Goal: Check status

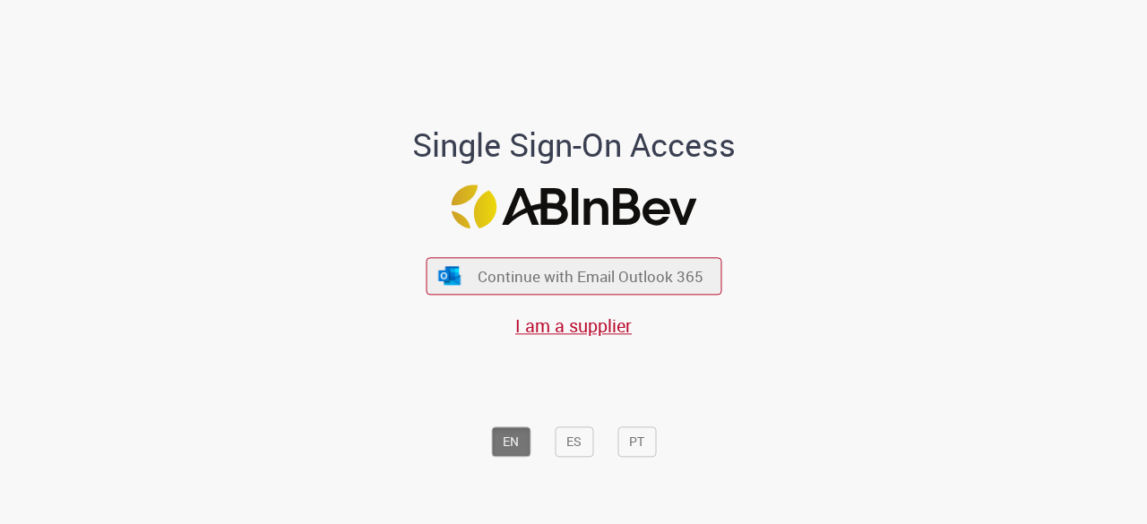
drag, startPoint x: 602, startPoint y: 261, endPoint x: 602, endPoint y: 243, distance: 17.9
click at [602, 258] on button "Continue with Email Outlook 365" at bounding box center [574, 276] width 296 height 37
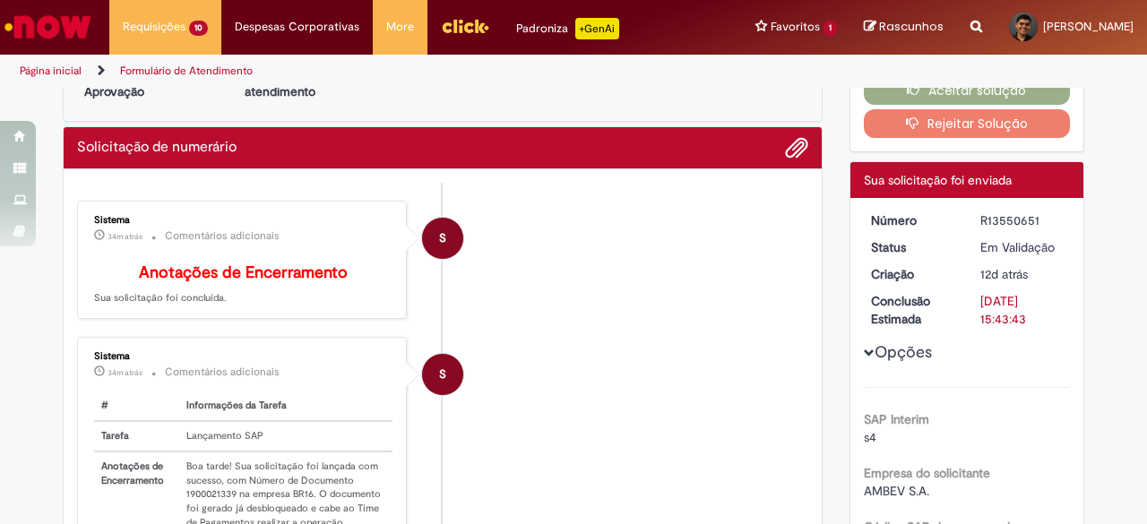
scroll to position [90, 0]
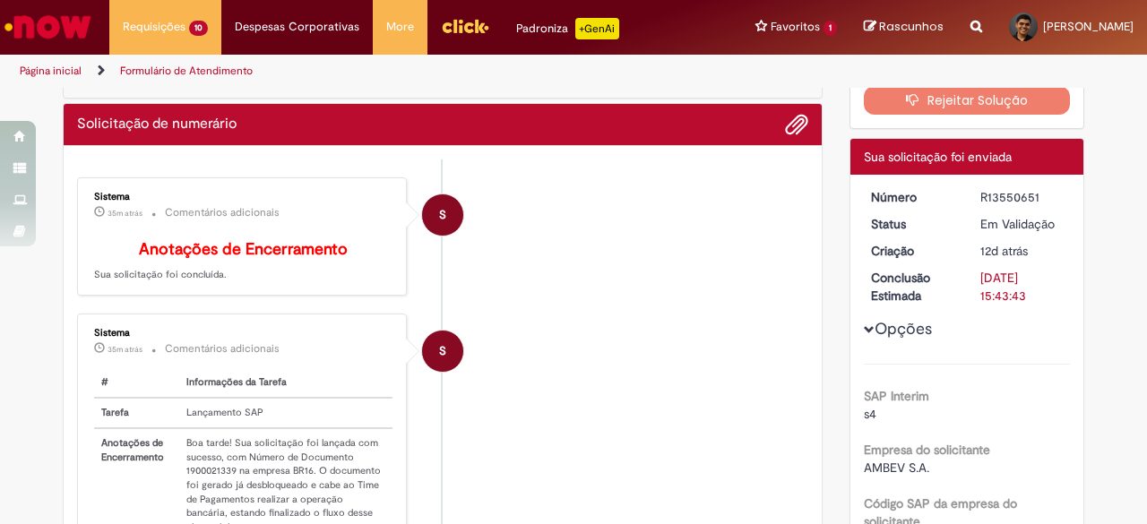
drag, startPoint x: 975, startPoint y: 195, endPoint x: 1055, endPoint y: 193, distance: 79.8
click at [1055, 193] on div "R13550651" at bounding box center [1021, 197] width 83 height 18
copy div "R13550651"
click at [598, 332] on li "S Sistema 35m atrás 35 minutos atrás Comentários adicionais # Informações da Ta…" at bounding box center [442, 444] width 731 height 260
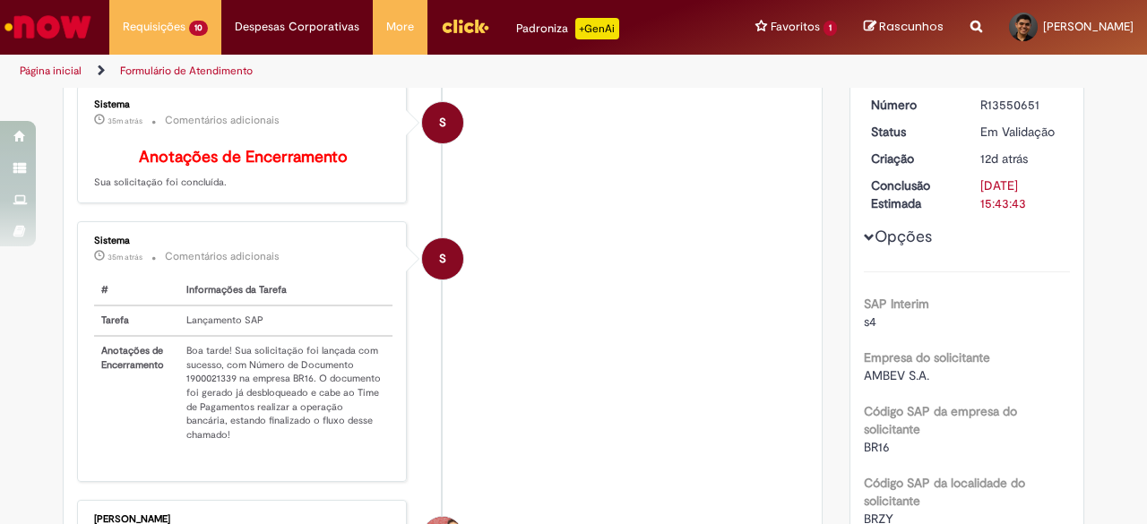
scroll to position [269, 0]
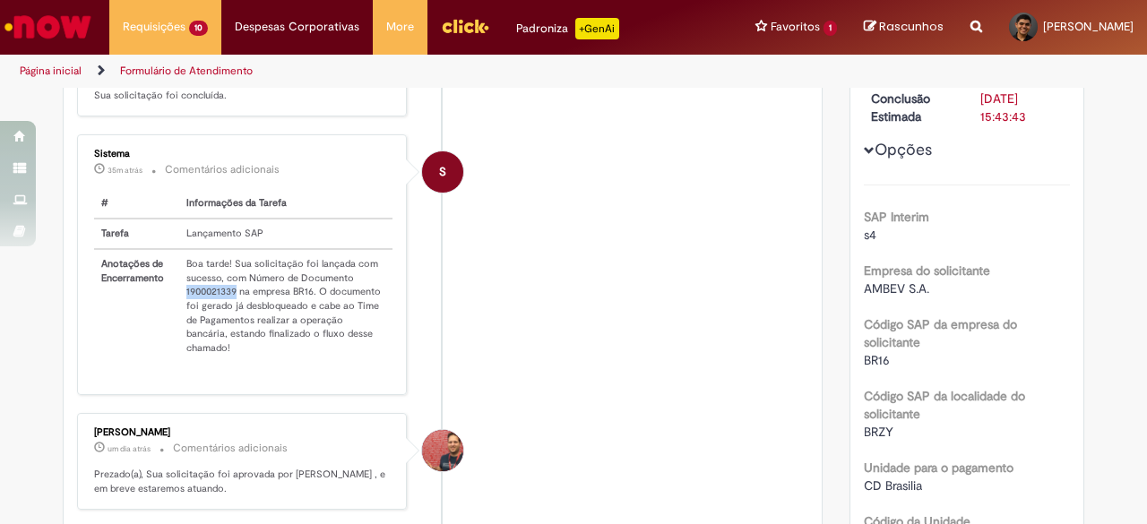
drag, startPoint x: 176, startPoint y: 303, endPoint x: 229, endPoint y: 305, distance: 52.9
click at [229, 305] on td "Boa tarde! Sua solicitação foi lançada com sucesso, com Número de Documento 190…" at bounding box center [285, 306] width 213 height 114
copy td "1900021339"
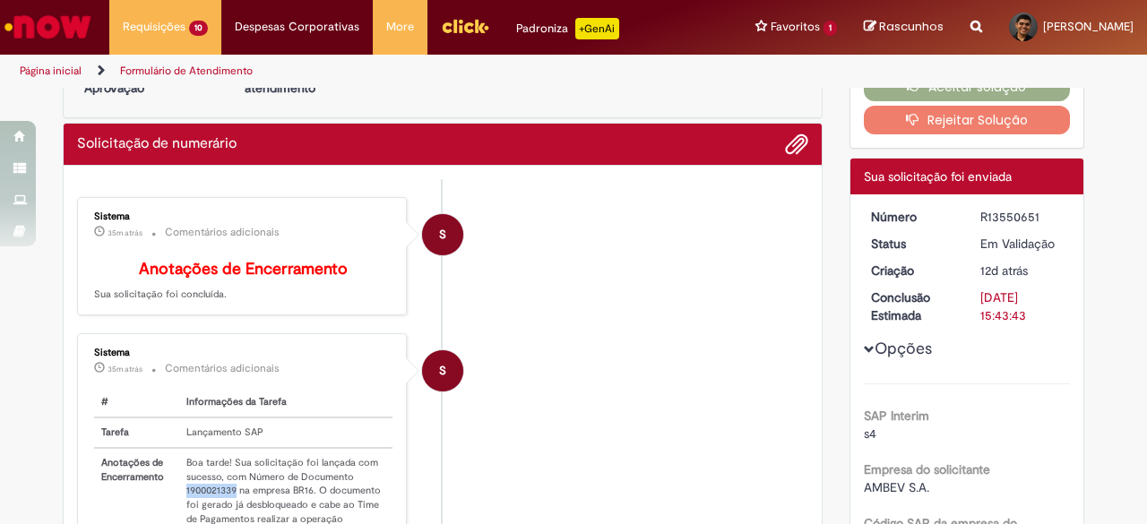
scroll to position [0, 0]
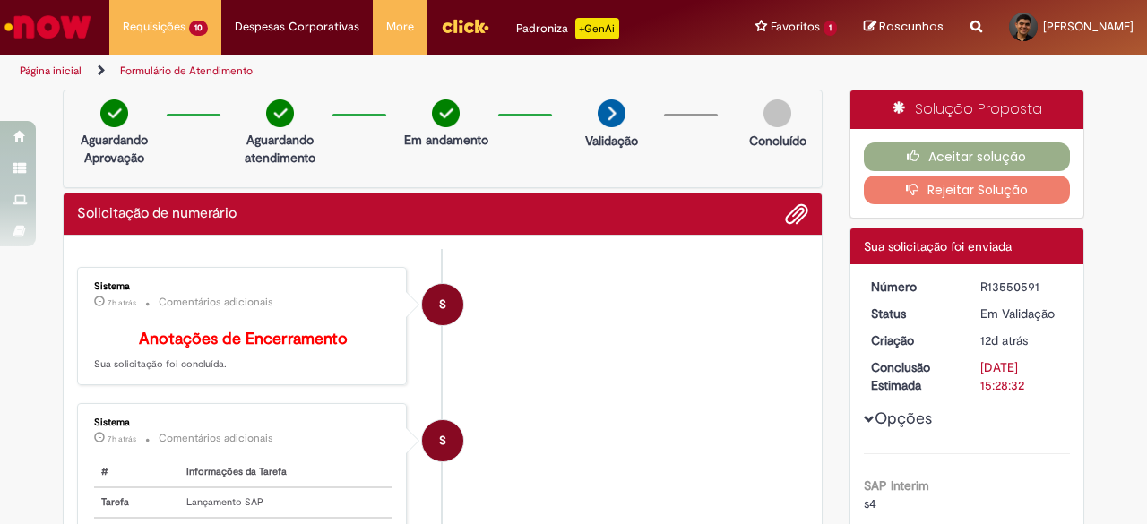
click at [1013, 282] on div "R13550591" at bounding box center [1021, 287] width 83 height 18
copy div "R13550591"
click at [980, 309] on div "Em Validação" at bounding box center [1021, 314] width 83 height 18
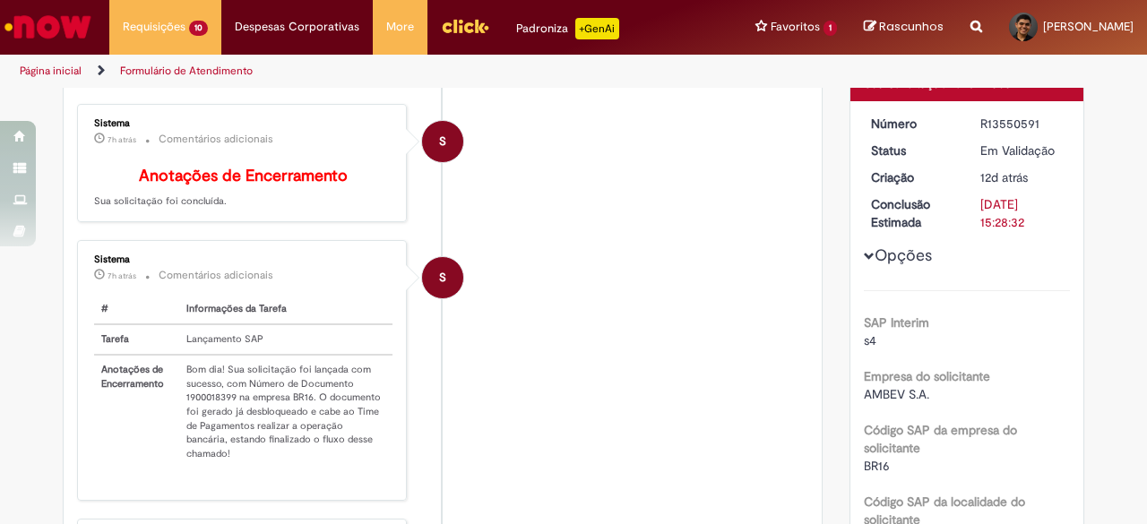
scroll to position [179, 0]
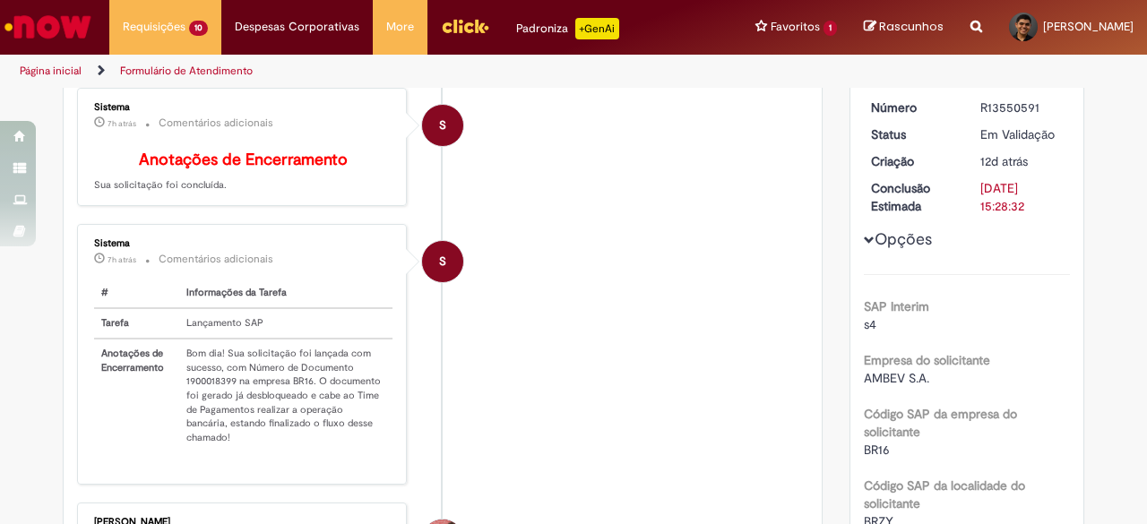
click at [196, 384] on td "Bom dia! Sua solicitação foi lançada com sucesso, com Número de Documento 19000…" at bounding box center [285, 396] width 213 height 114
copy td "1900018399"
click at [298, 399] on td "Bom dia! Sua solicitação foi lançada com sucesso, com Número de Documento 19000…" at bounding box center [285, 396] width 213 height 114
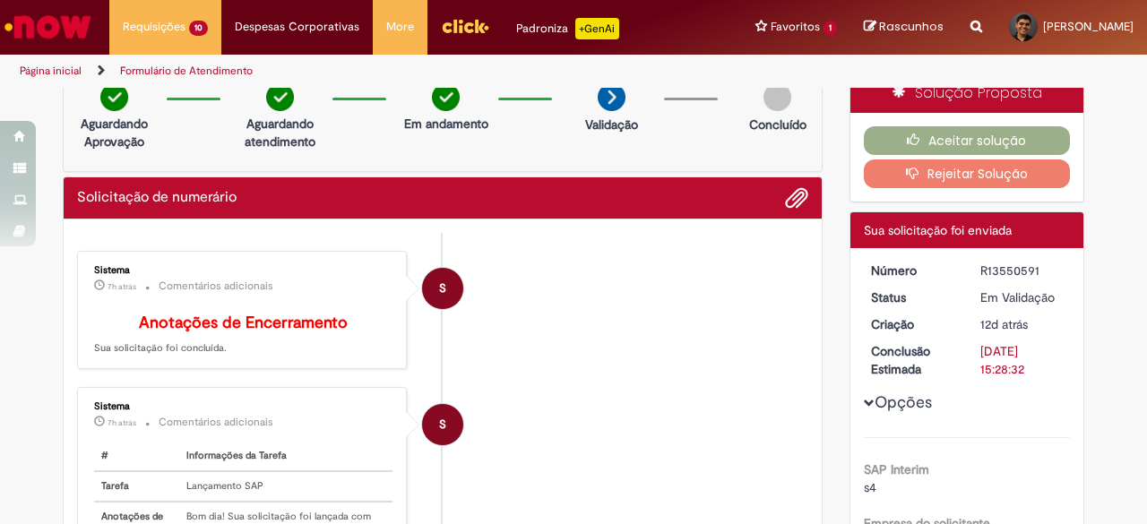
scroll to position [0, 0]
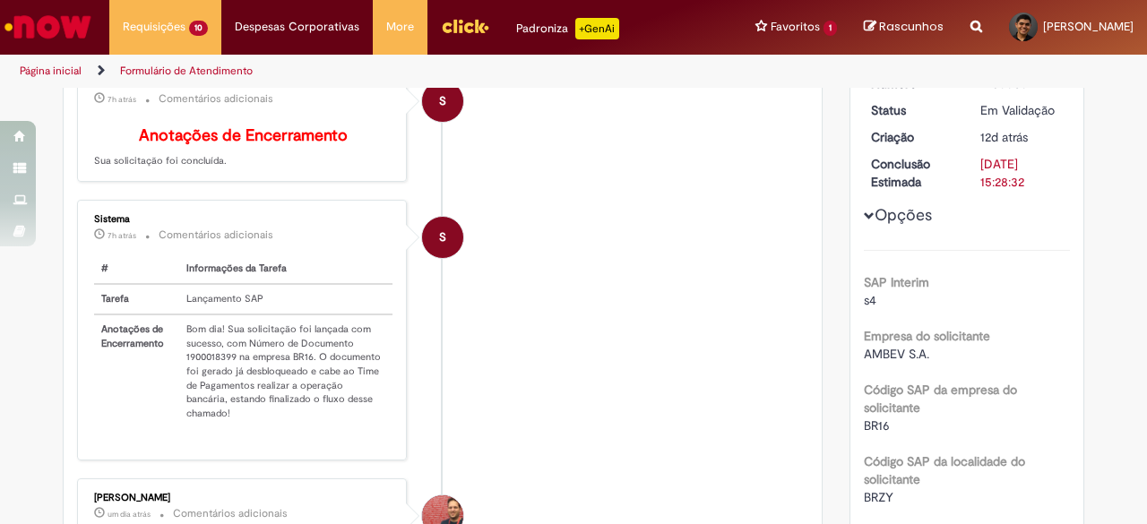
scroll to position [371, 0]
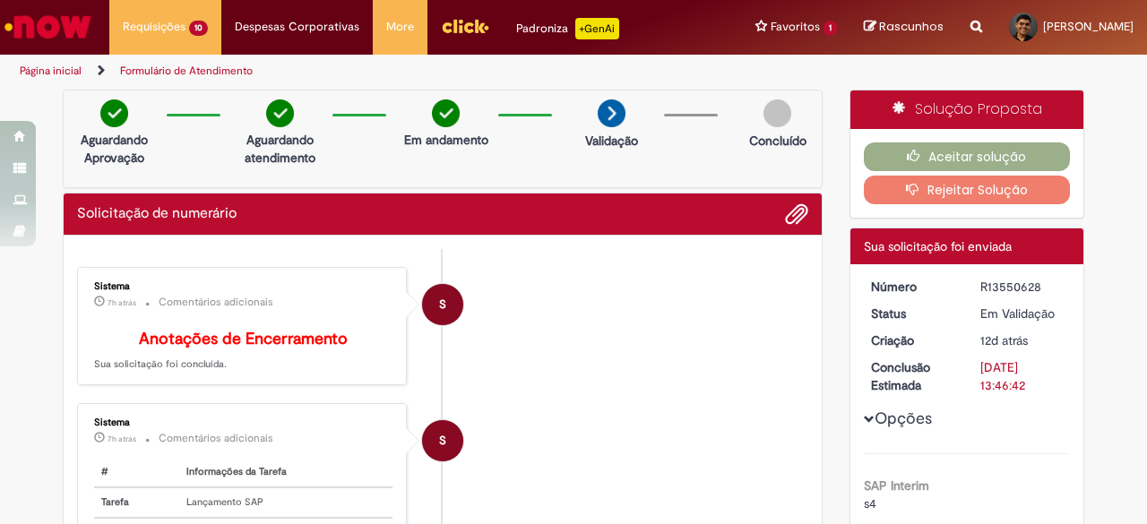
click at [998, 282] on div "R13550628" at bounding box center [1021, 287] width 83 height 18
click at [1000, 282] on div "R13550628" at bounding box center [1021, 287] width 83 height 18
copy div "R13550628"
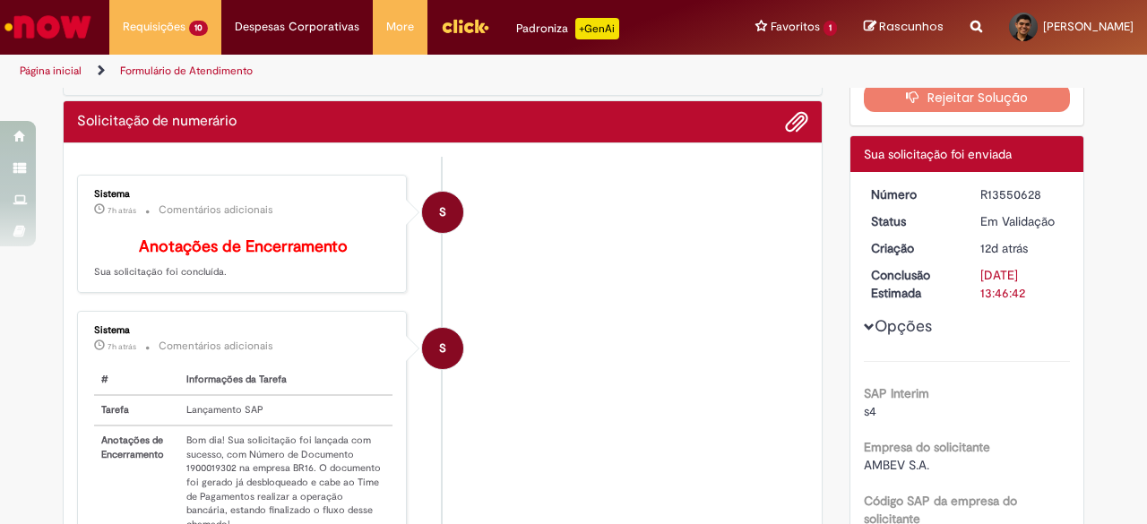
scroll to position [179, 0]
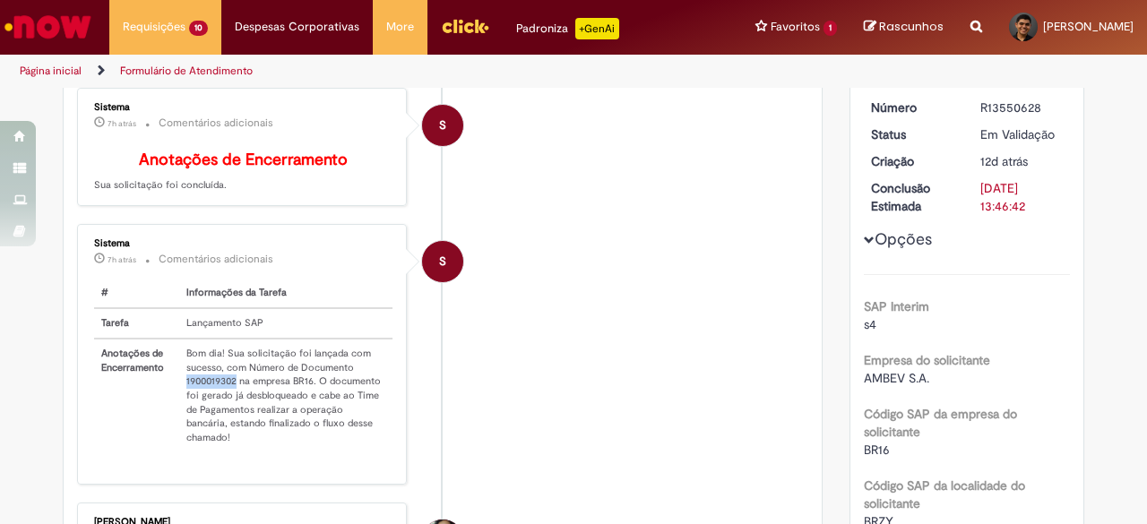
drag, startPoint x: 177, startPoint y: 392, endPoint x: 229, endPoint y: 393, distance: 52.0
click at [229, 393] on td "Bom dia! Sua solicitação foi lançada com sucesso, com Número de Documento 19000…" at bounding box center [285, 396] width 213 height 114
copy td "1900019302"
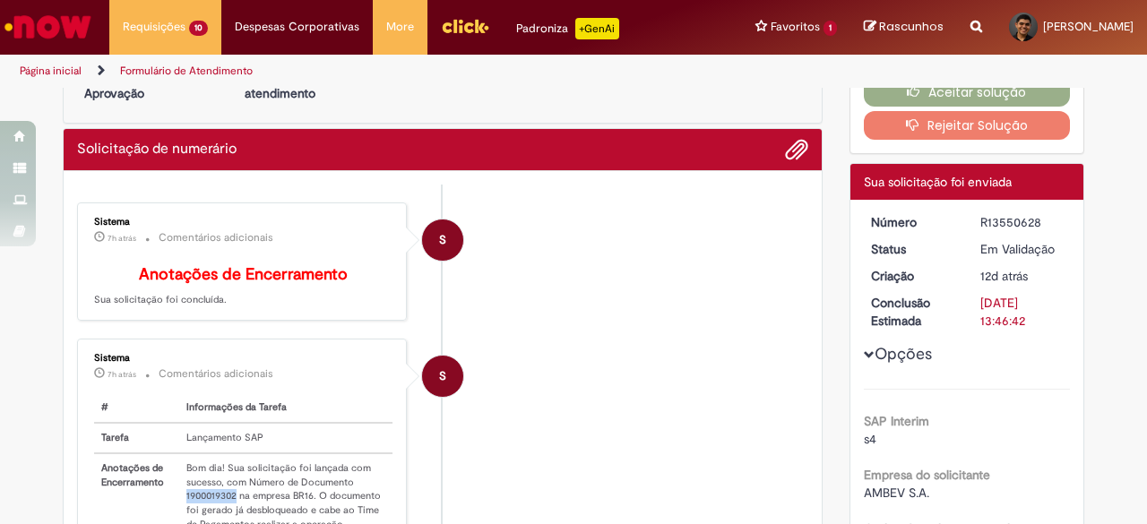
scroll to position [0, 0]
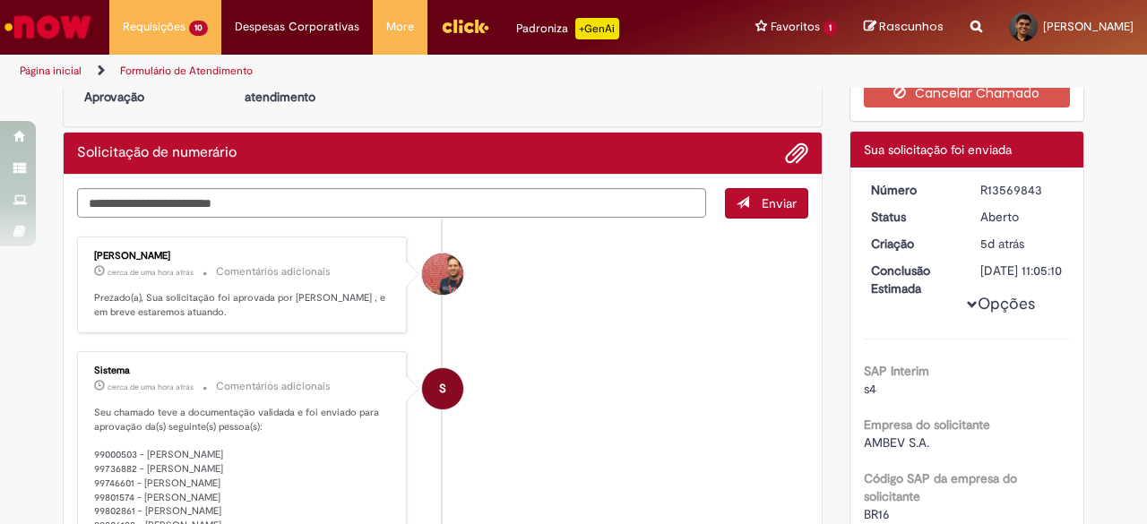
scroll to position [90, 0]
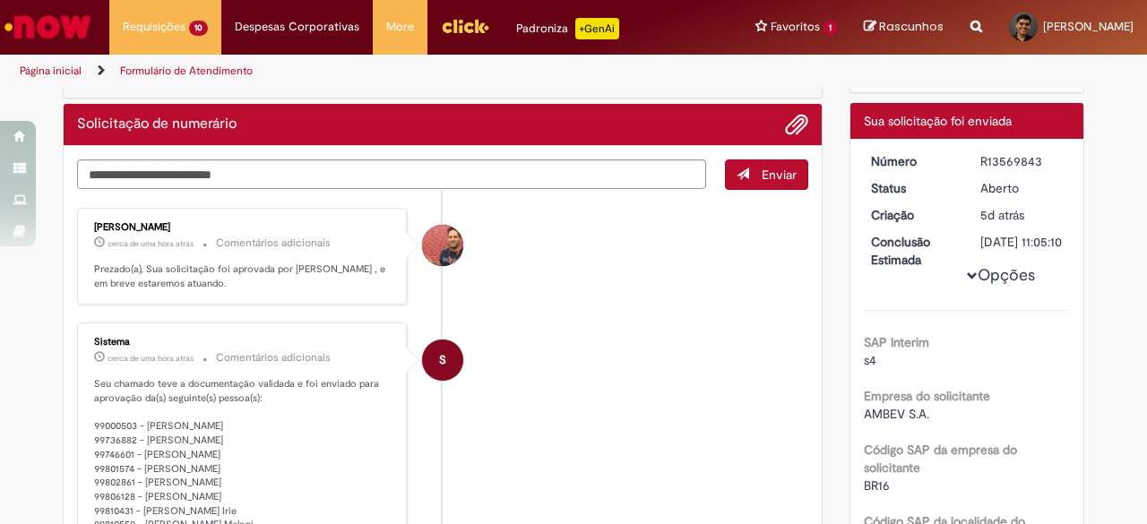
click at [1004, 160] on div "R13569843" at bounding box center [1021, 161] width 83 height 18
copy div "R13569843"
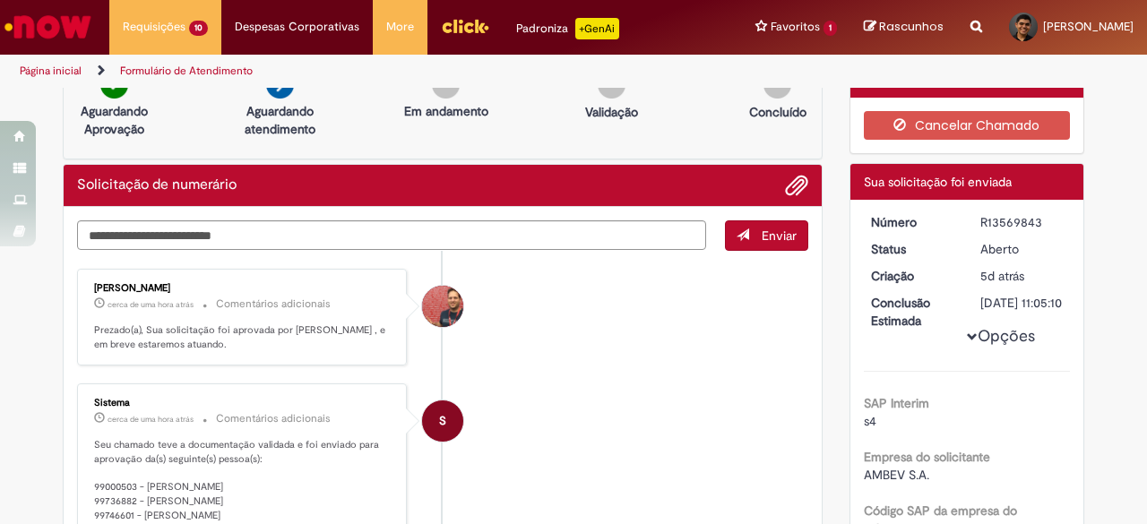
scroll to position [0, 0]
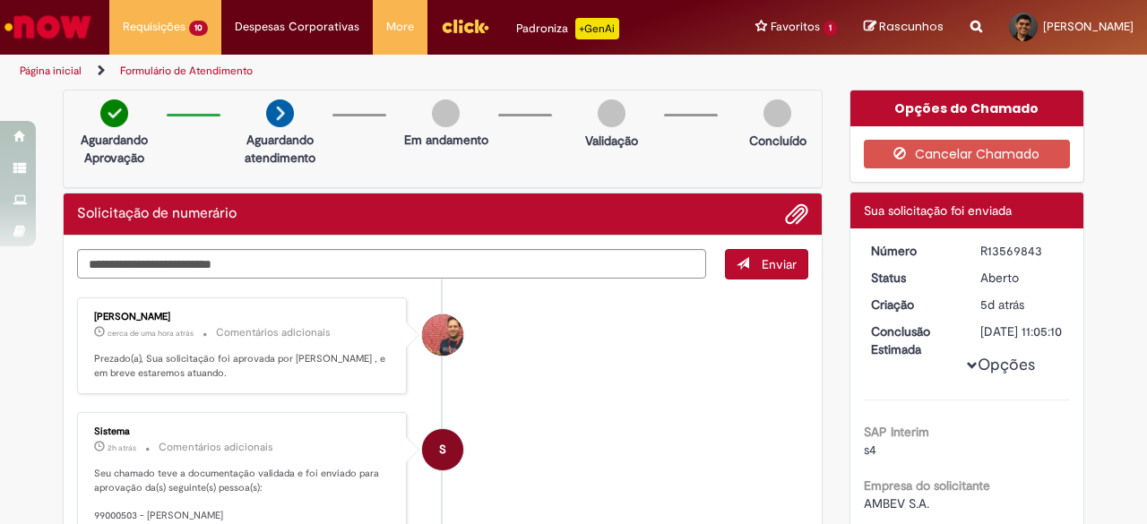
click at [1020, 246] on div "R13569843" at bounding box center [1021, 251] width 83 height 18
copy div "R13569843"
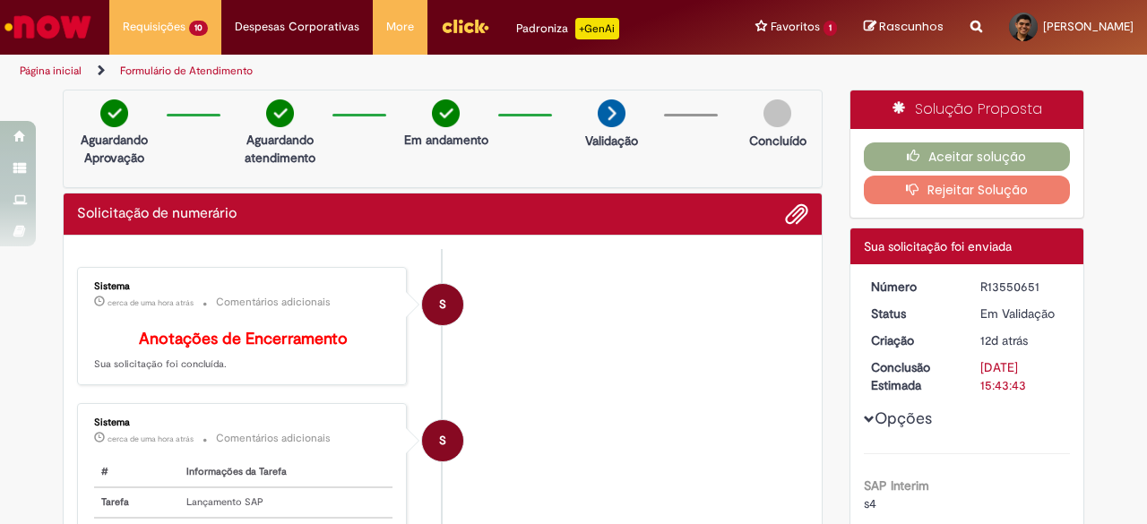
click at [1011, 288] on div "R13550651" at bounding box center [1021, 287] width 83 height 18
copy div "R13550651"
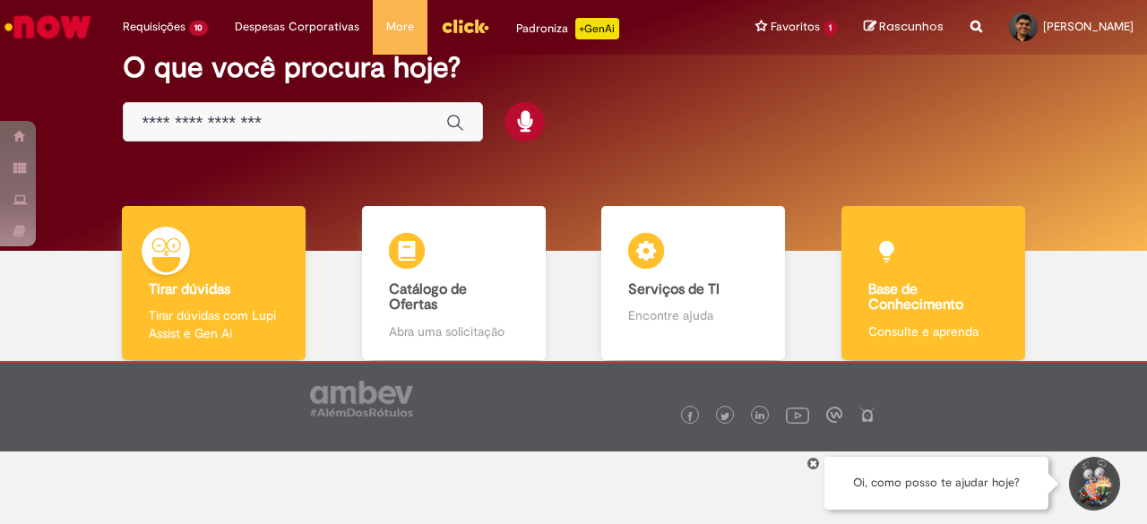
scroll to position [100, 0]
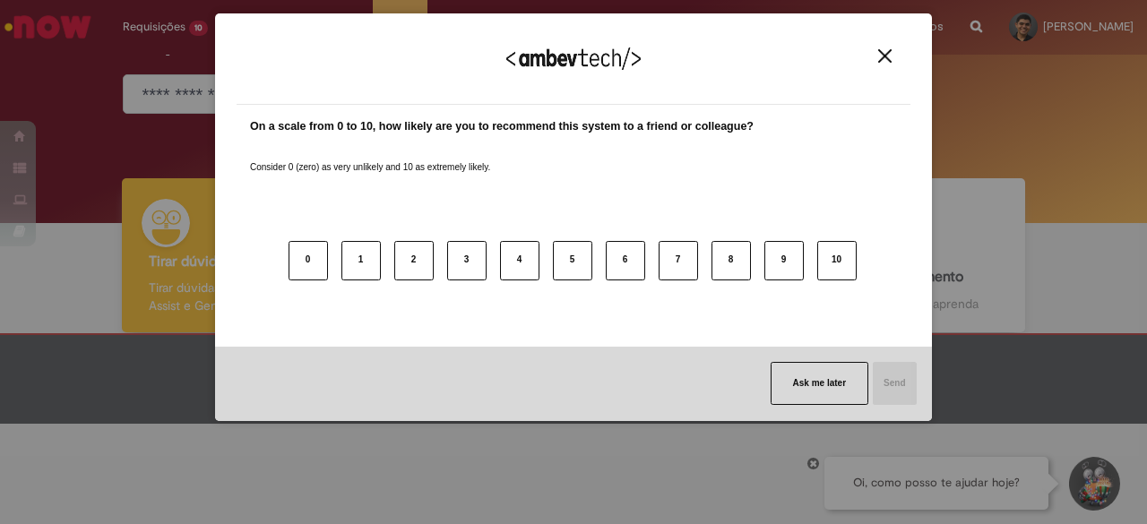
click at [809, 464] on div "We appreciate your feedback! On a scale from 0 to 10, how likely are you to rec…" at bounding box center [573, 262] width 1147 height 524
click at [875, 60] on button "Close" at bounding box center [885, 55] width 24 height 15
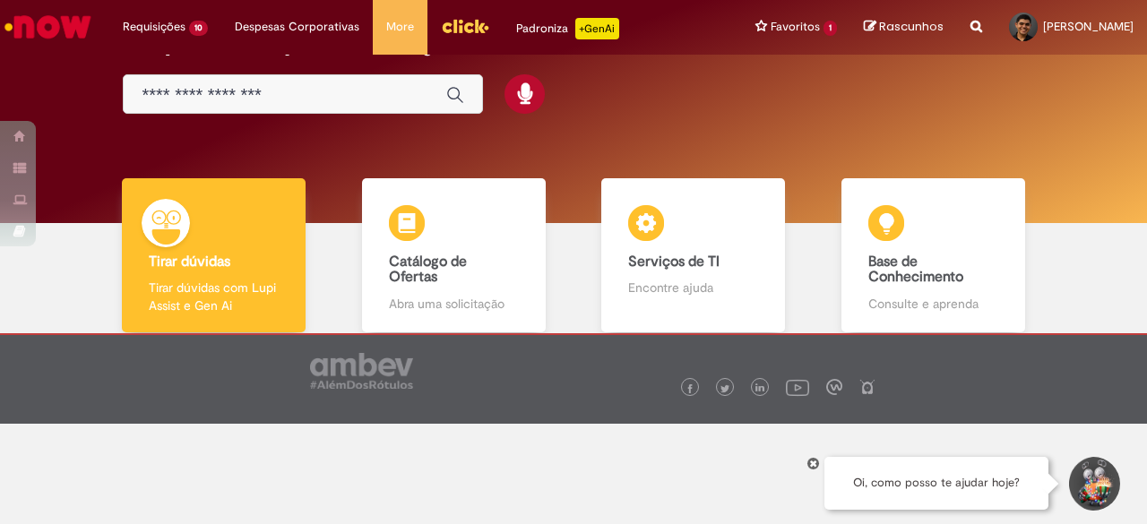
click at [815, 465] on icon at bounding box center [813, 463] width 7 height 9
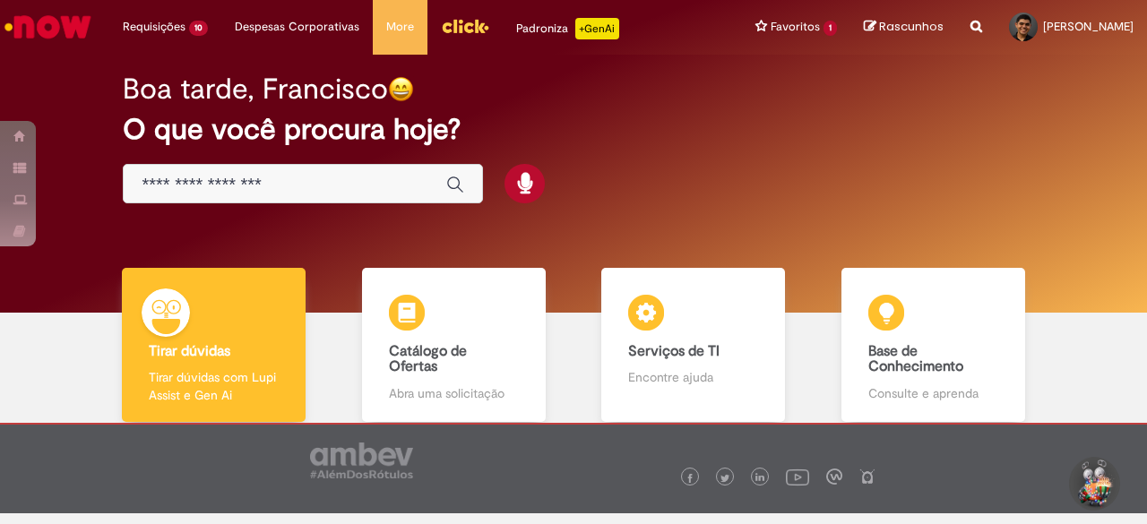
scroll to position [0, 0]
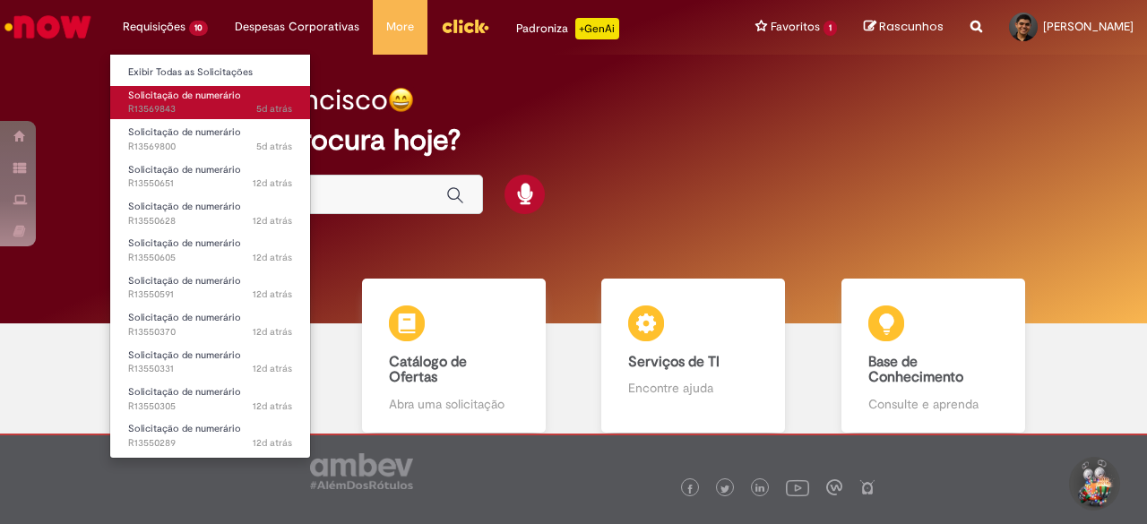
click at [160, 102] on span "5d atrás 5 dias atrás R13569843" at bounding box center [210, 109] width 164 height 14
click at [177, 112] on span "5d atrás 5 dias atrás R13569843" at bounding box center [210, 109] width 164 height 14
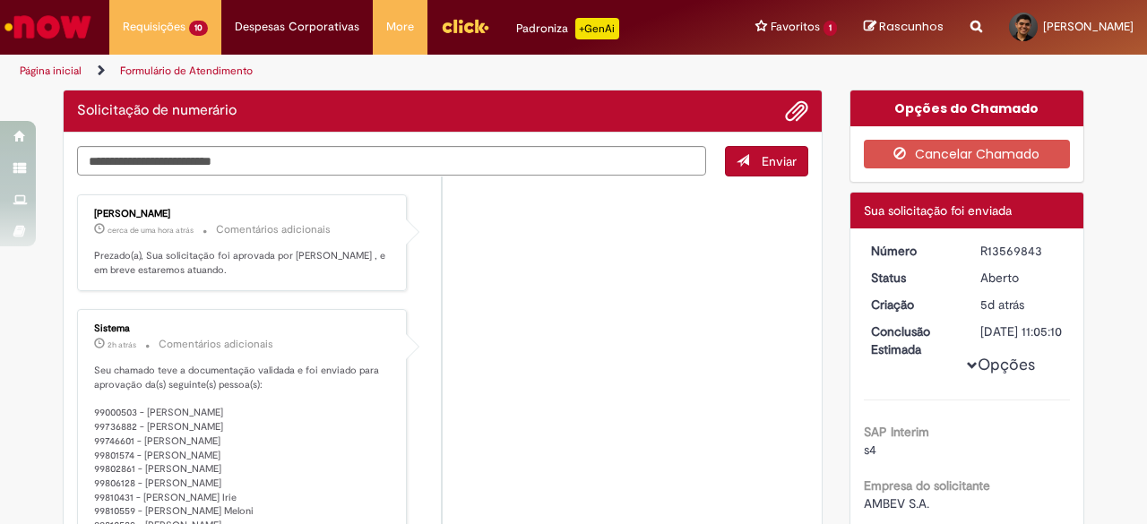
click at [479, 209] on li "[PERSON_NAME] cerca de uma hora atrás cerca de uma hora atrás Comentários adici…" at bounding box center [442, 243] width 731 height 98
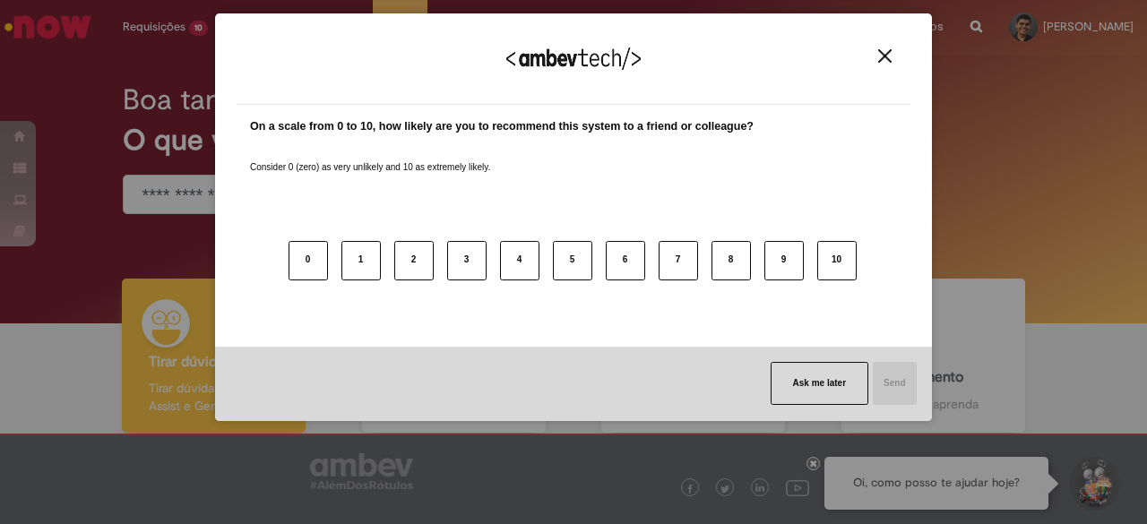
click at [882, 64] on button "Close" at bounding box center [885, 55] width 24 height 15
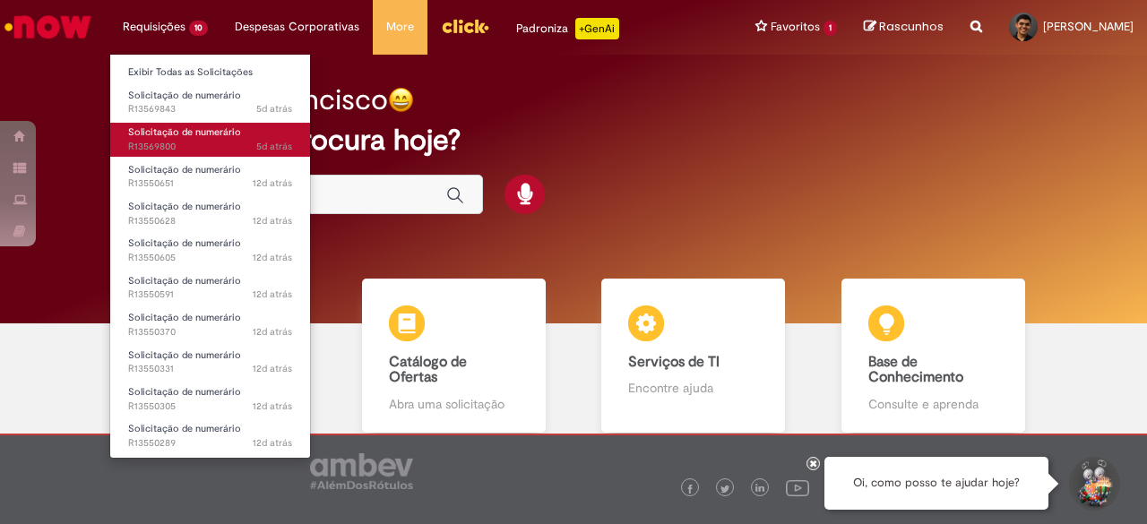
click at [158, 129] on span "Solicitação de numerário" at bounding box center [184, 131] width 113 height 13
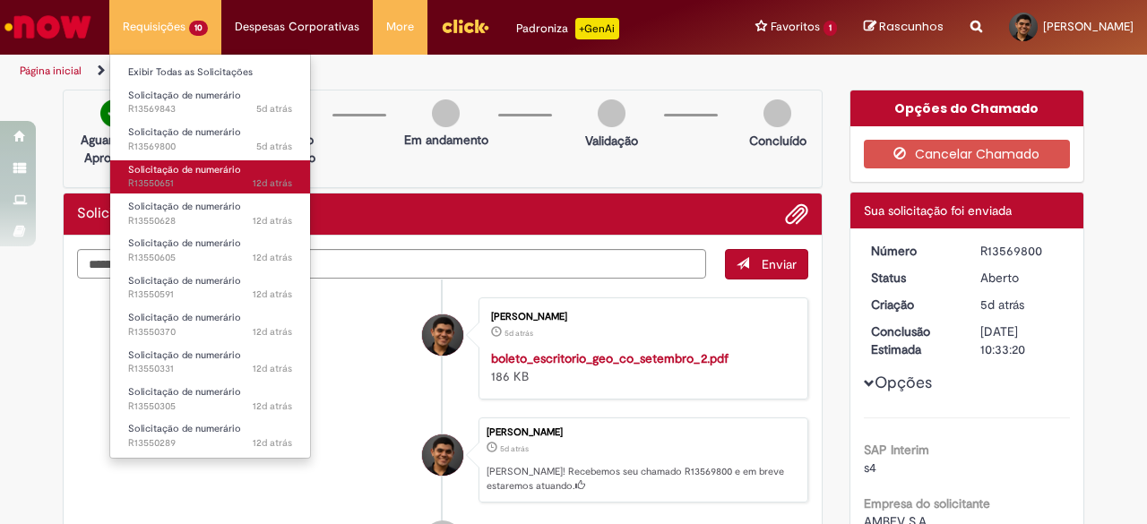
click at [183, 175] on span "Solicitação de numerário" at bounding box center [184, 169] width 113 height 13
click at [193, 171] on span "Solicitação de numerário" at bounding box center [184, 169] width 113 height 13
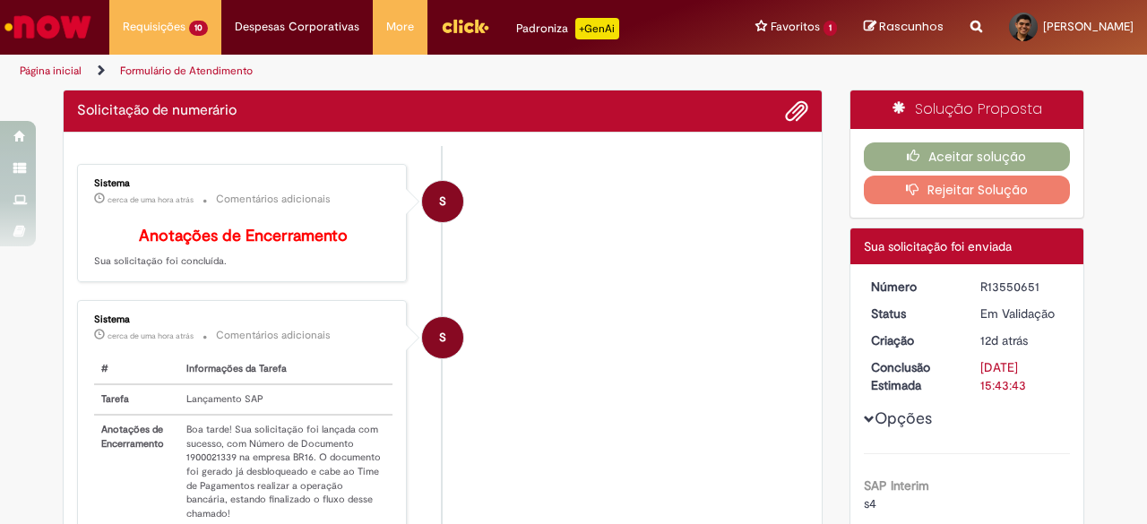
click at [514, 283] on li "S Sistema cerca de uma hora atrás cerca de uma hora atrás Comentários adicionai…" at bounding box center [442, 223] width 731 height 119
